Goal: Participate in discussion

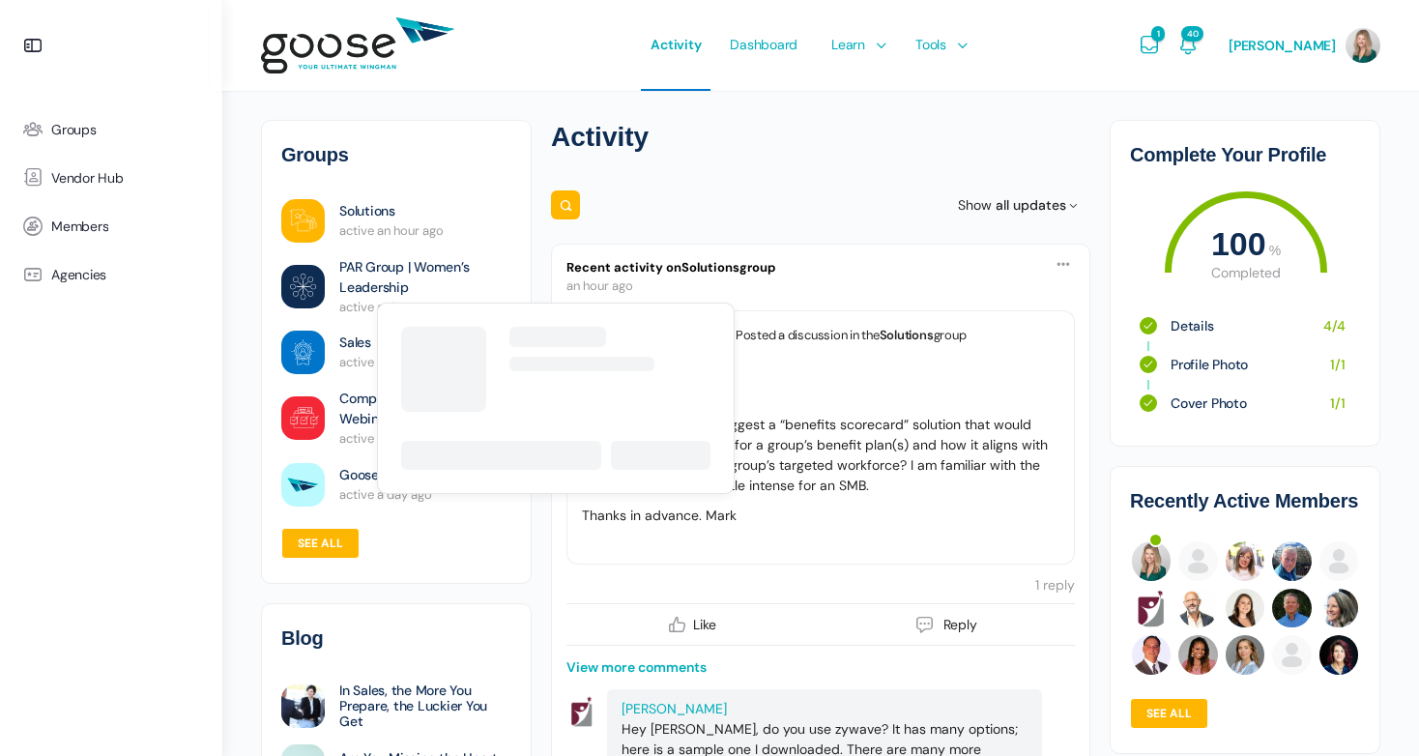
click at [363, 286] on link "PAR Group | Women’s Leadership" at bounding box center [425, 277] width 172 height 41
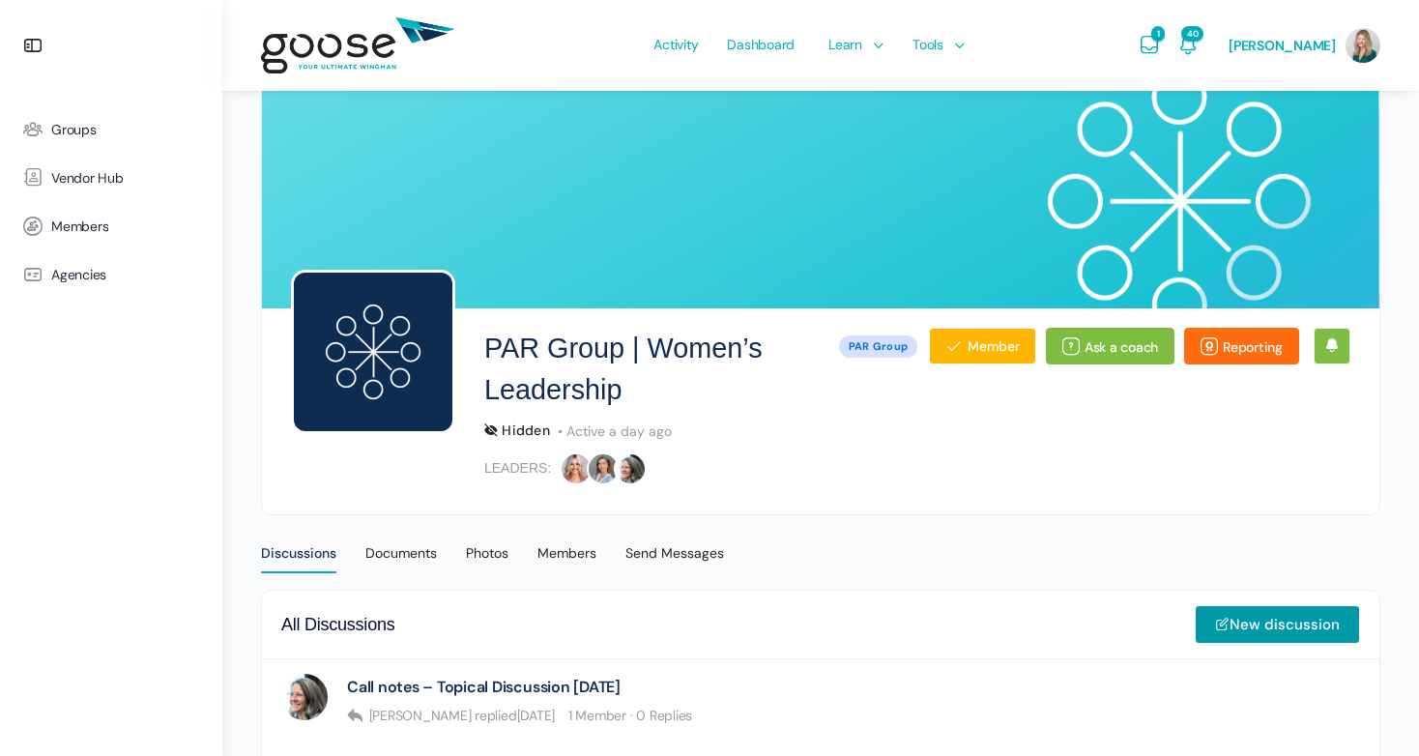
scroll to position [387, 0]
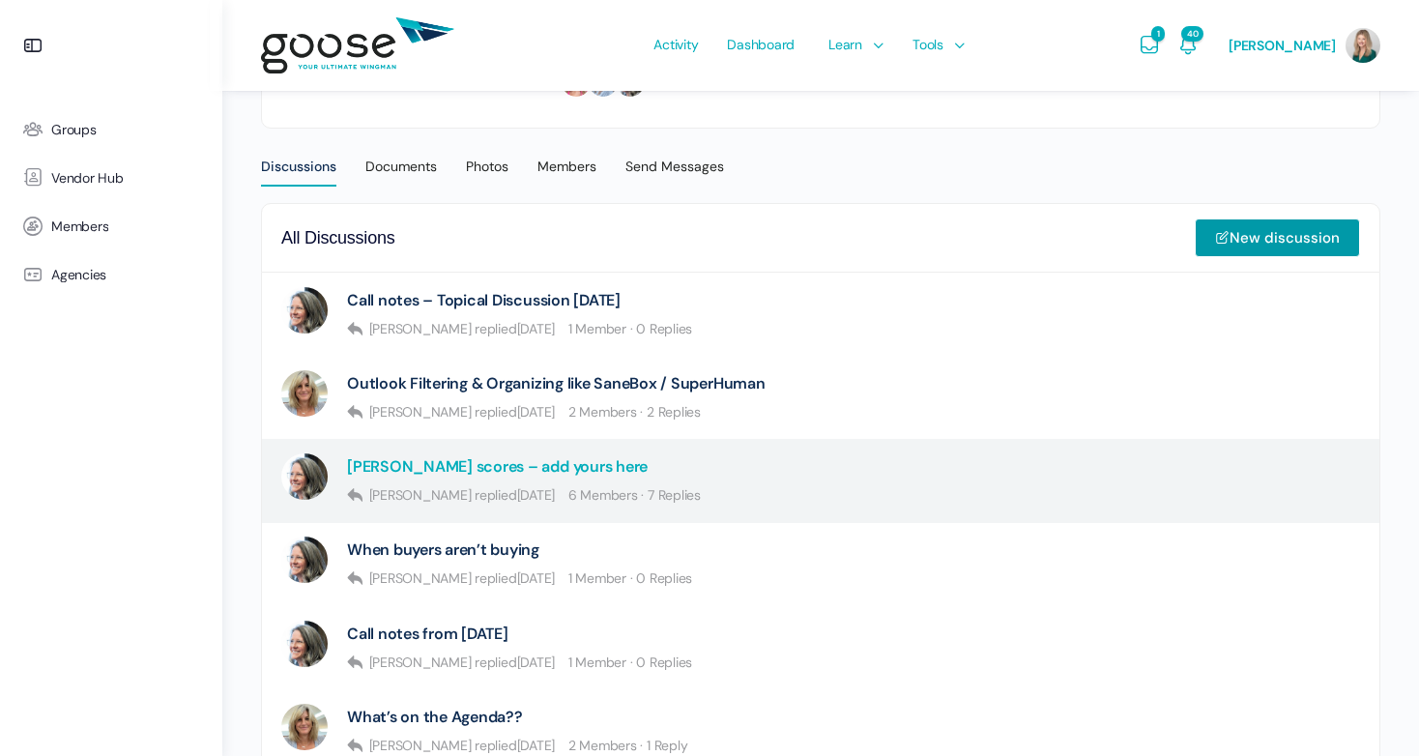
click at [484, 467] on link "Kolbe scores – add yours here" at bounding box center [497, 466] width 301 height 18
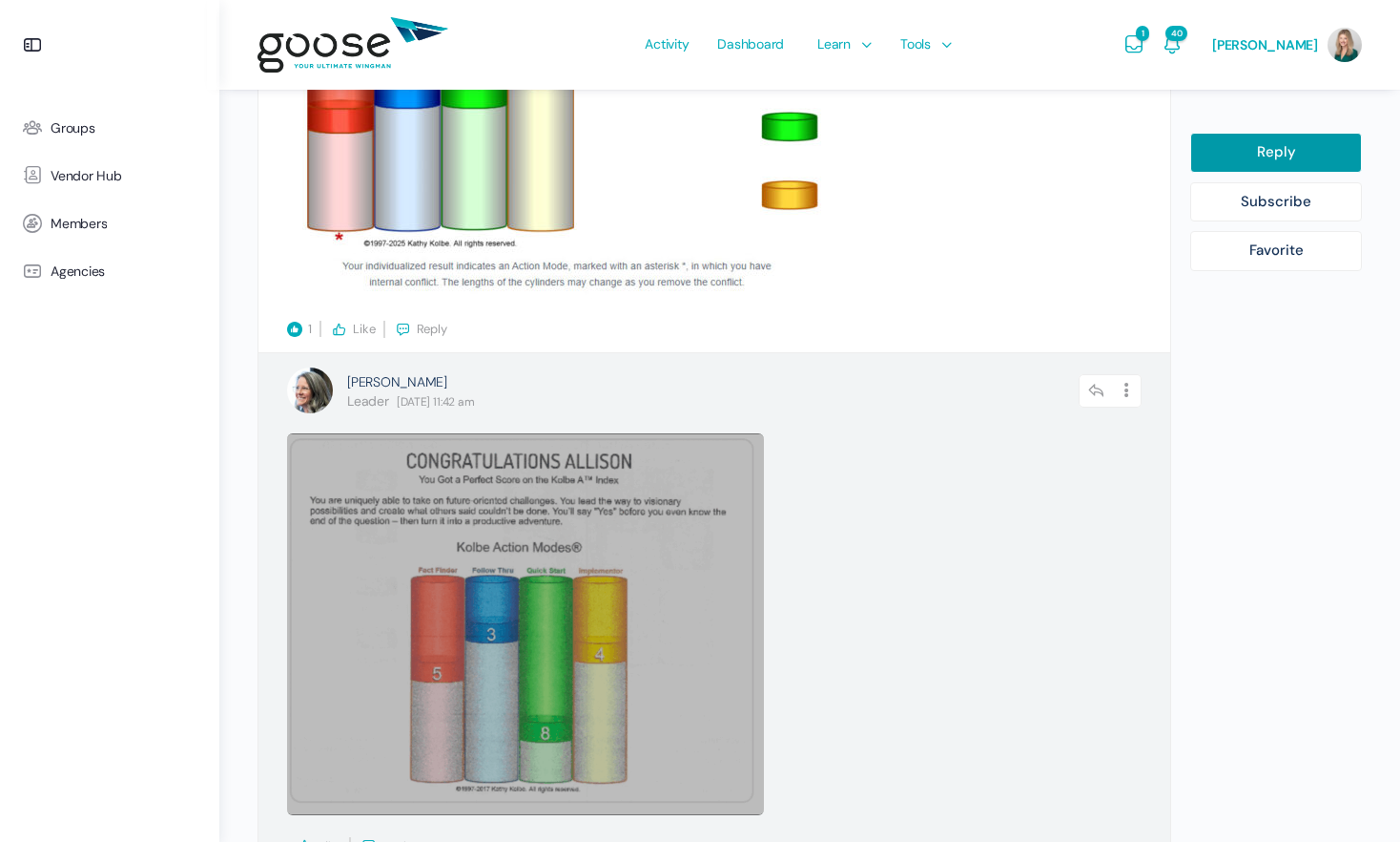
scroll to position [2687, 0]
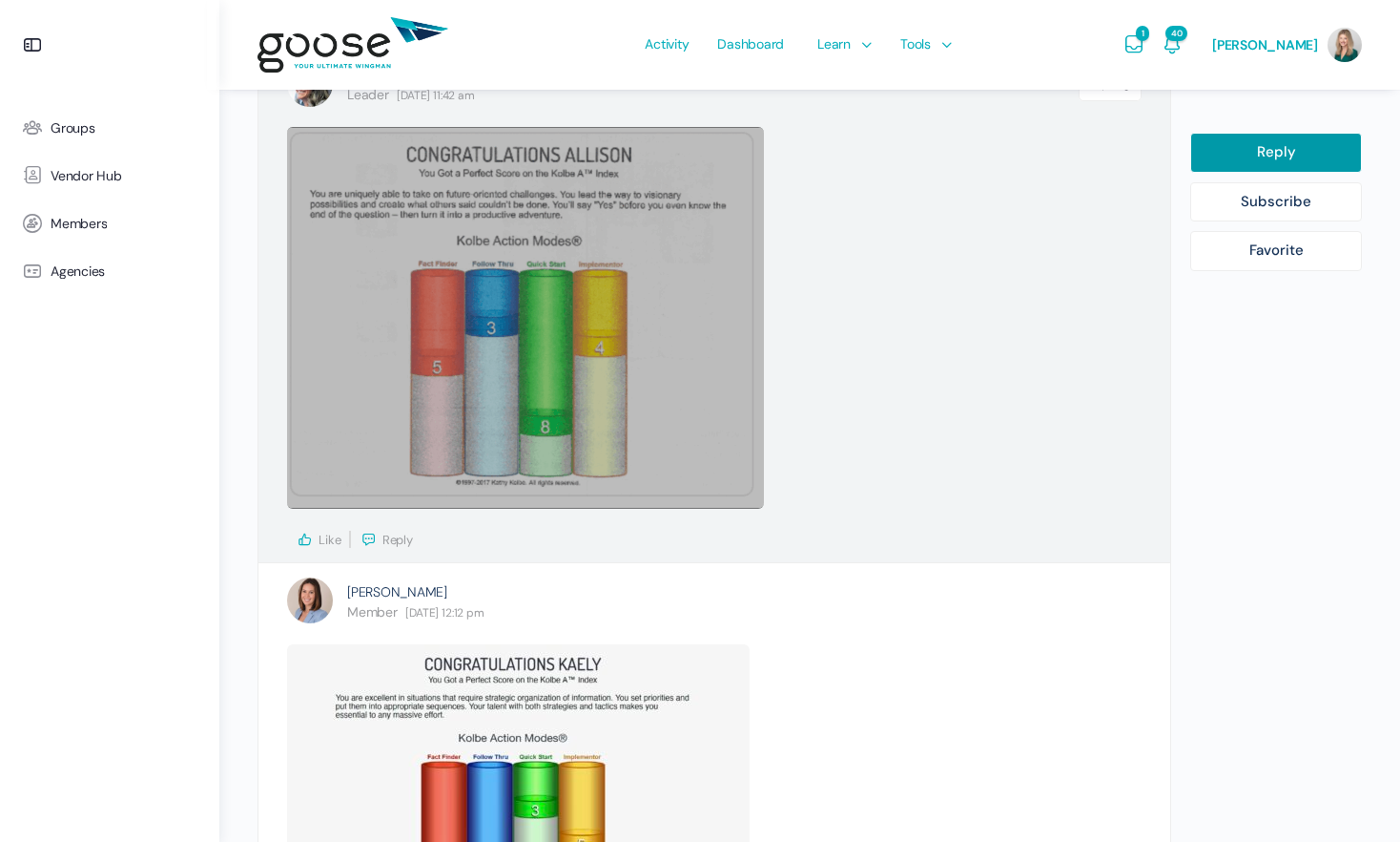
click at [579, 381] on link at bounding box center [525, 318] width 477 height 382
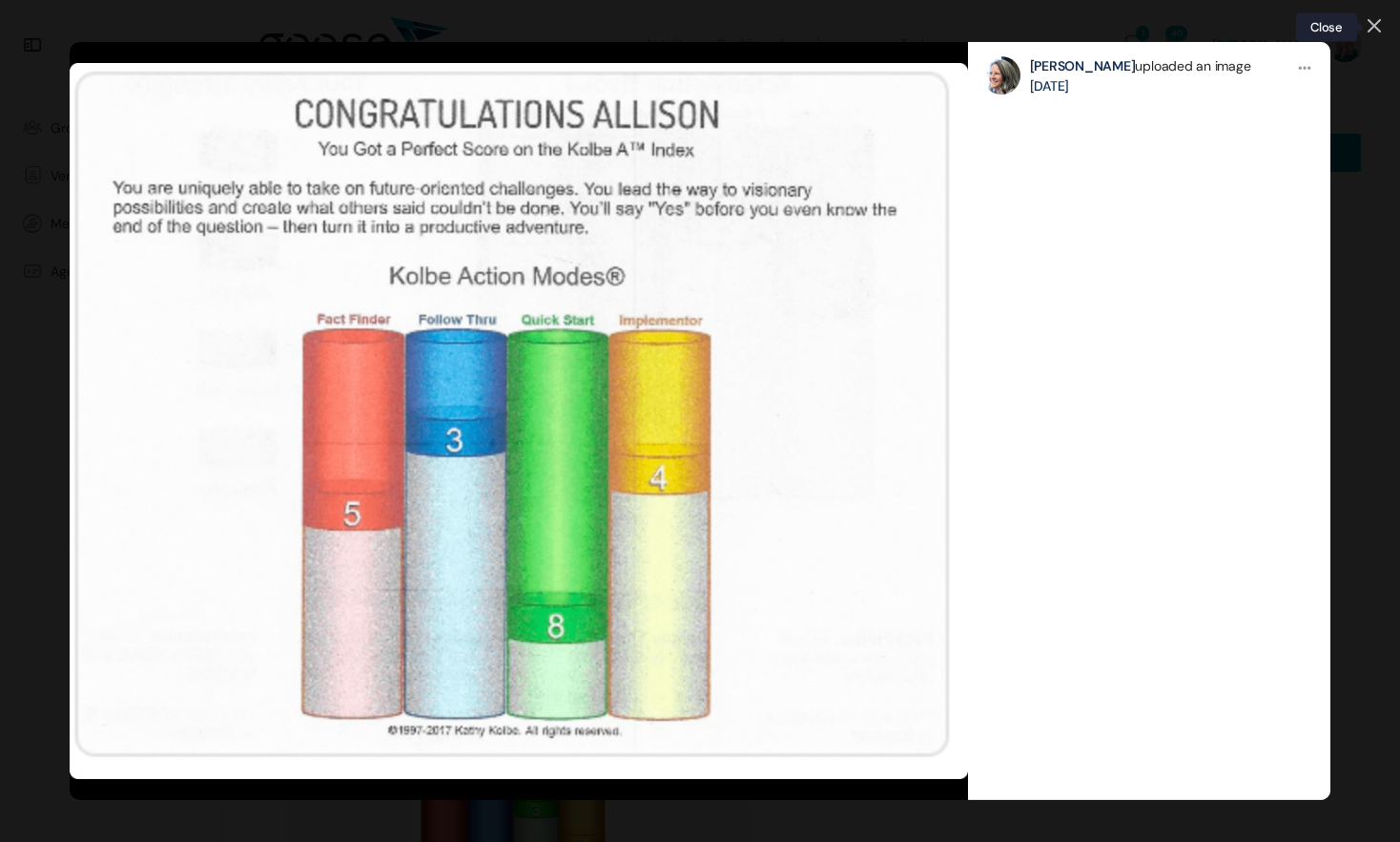
click at [1371, 24] on icon at bounding box center [1374, 26] width 12 height 12
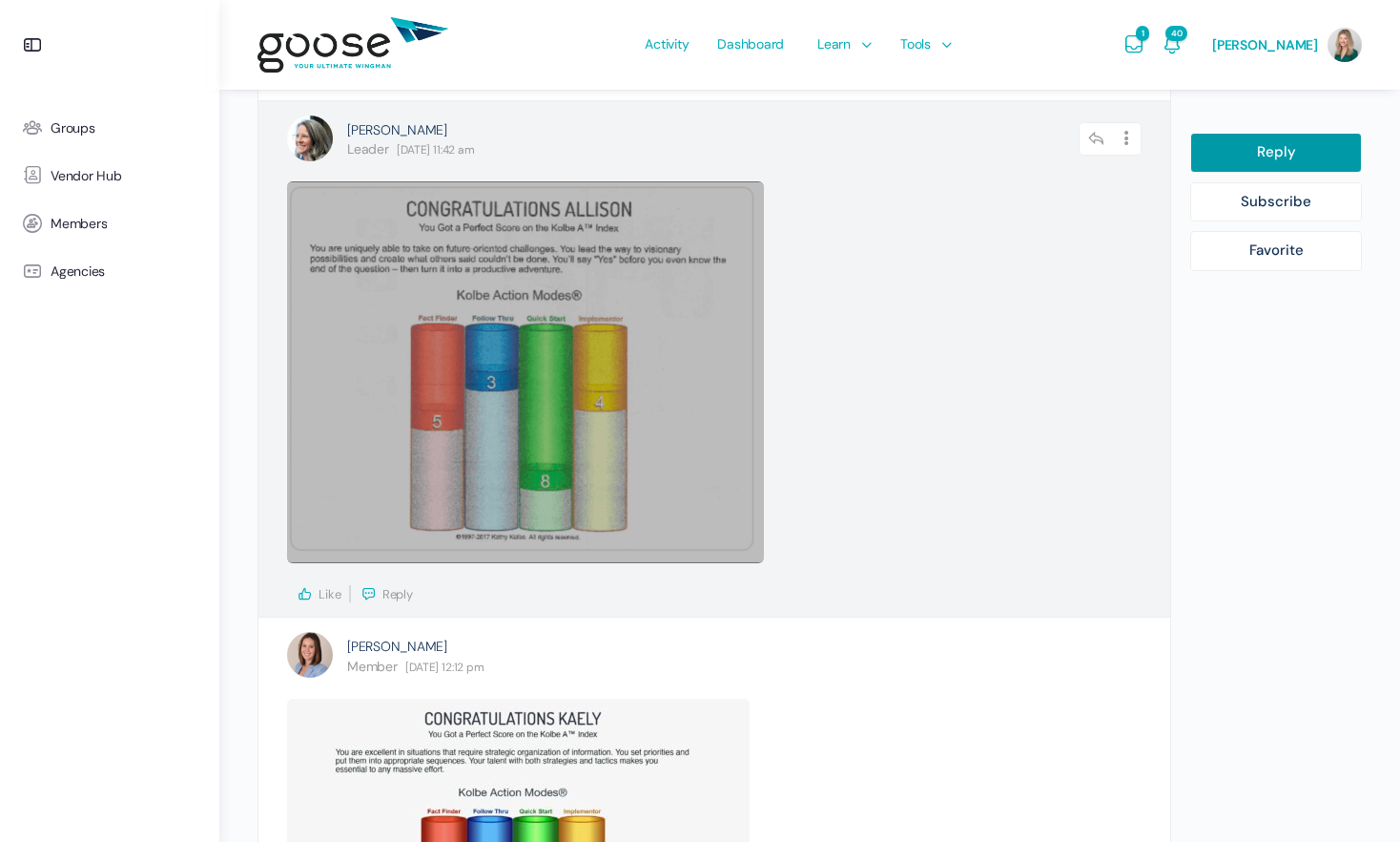
scroll to position [2586, 0]
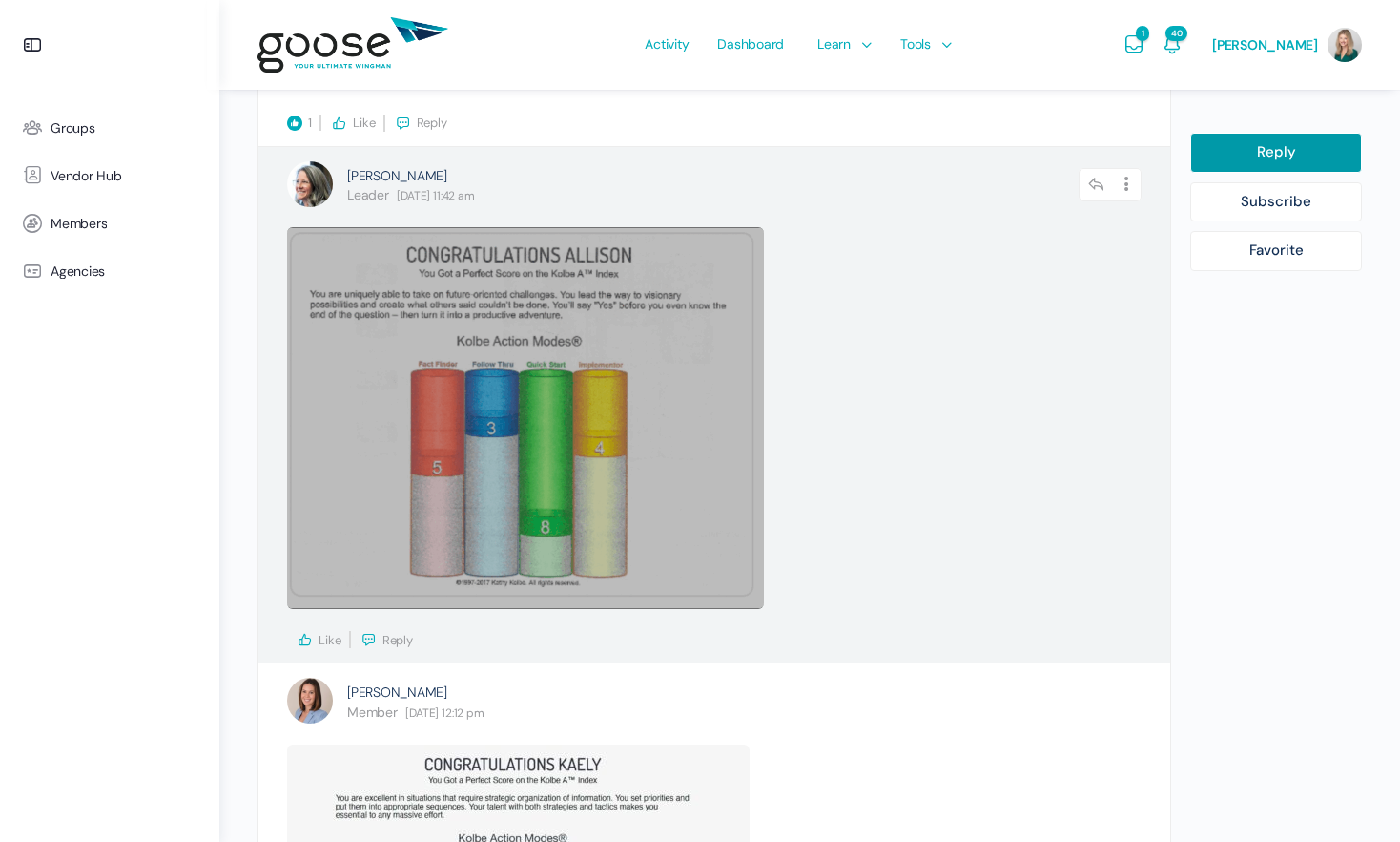
click at [570, 433] on link at bounding box center [525, 418] width 477 height 382
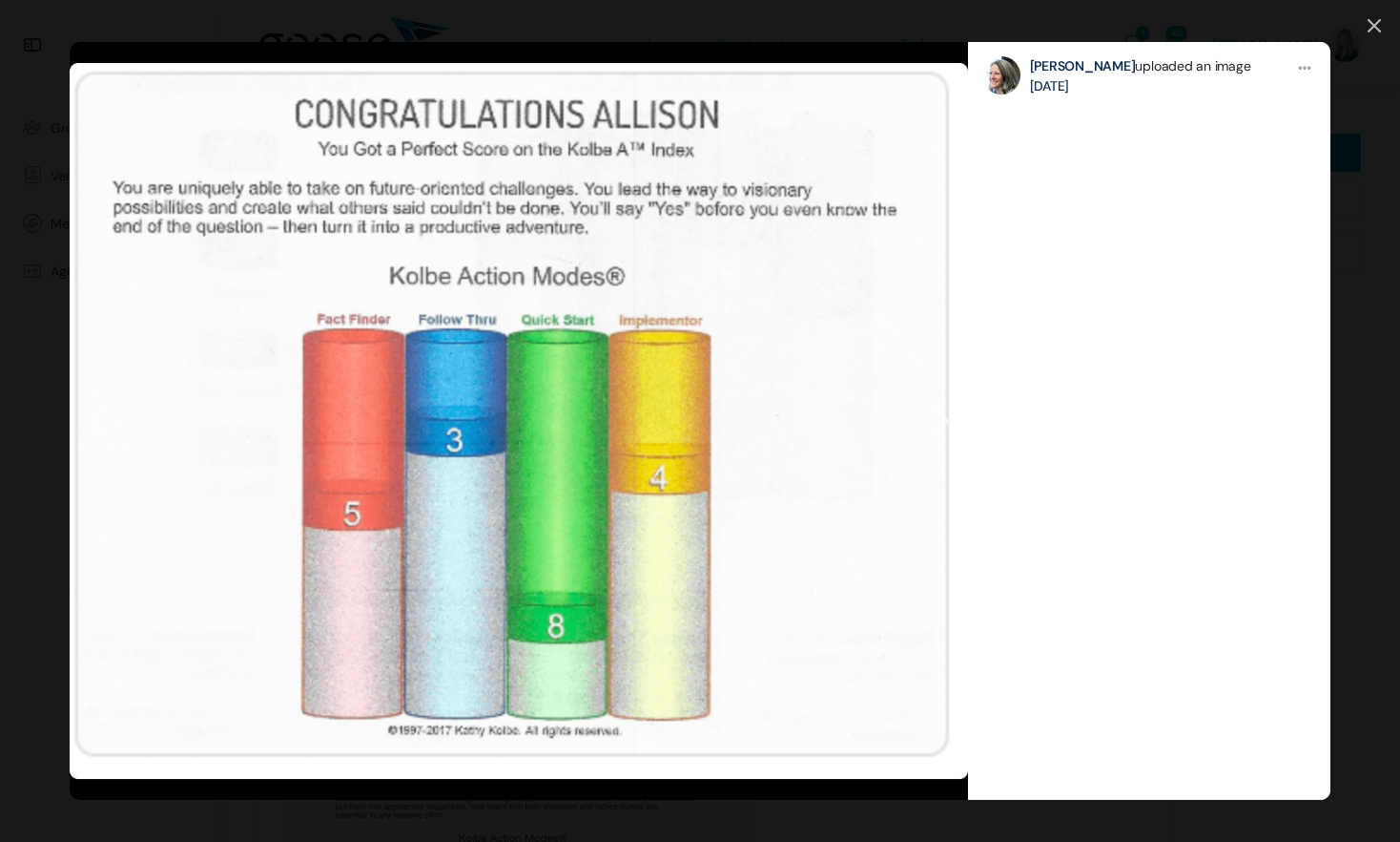
click at [106, 421] on link at bounding box center [160, 421] width 180 height 758
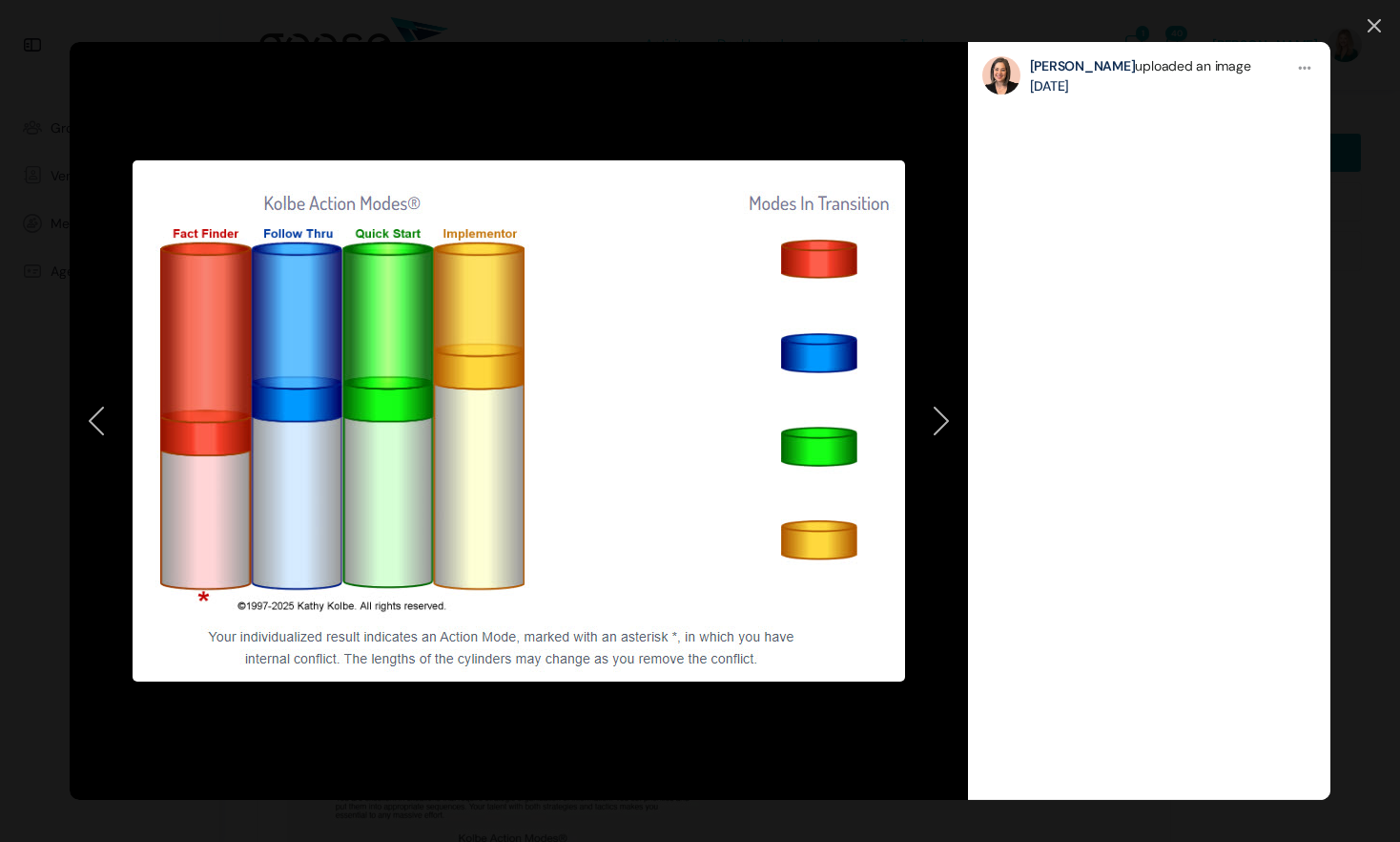
click at [938, 431] on icon at bounding box center [941, 421] width 14 height 27
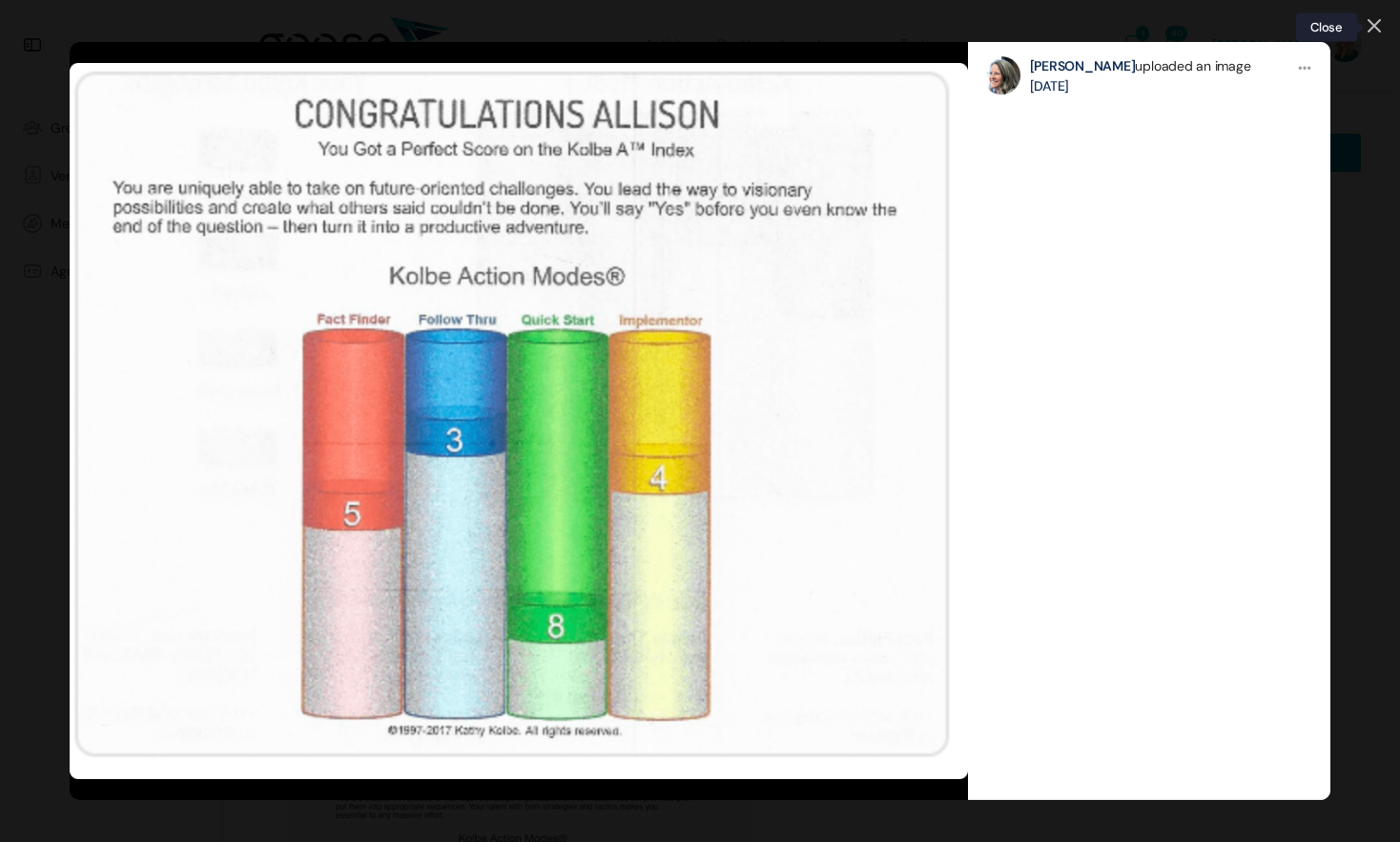
click at [1377, 21] on icon at bounding box center [1374, 26] width 14 height 14
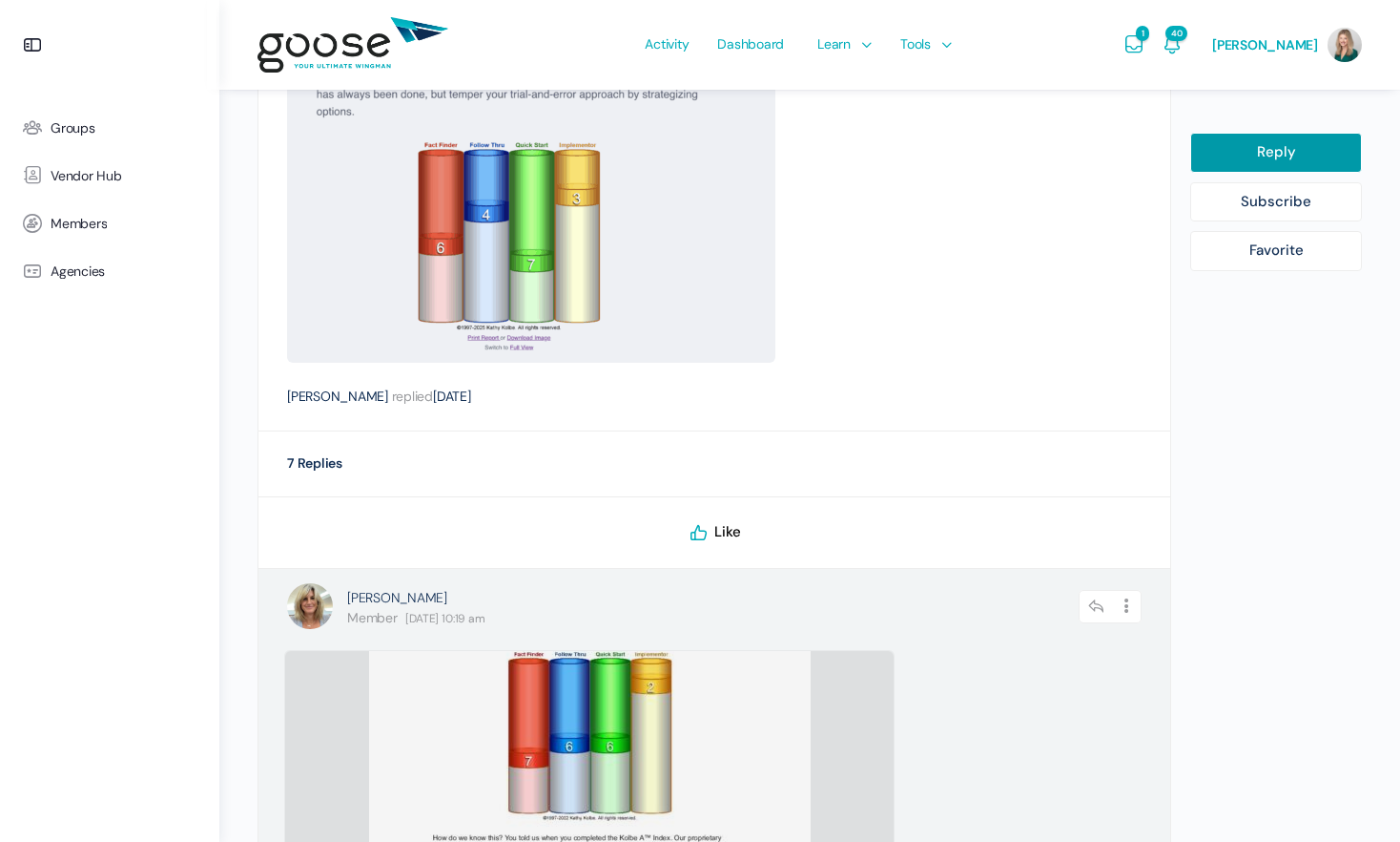
scroll to position [408, 0]
